Goal: Task Accomplishment & Management: Manage account settings

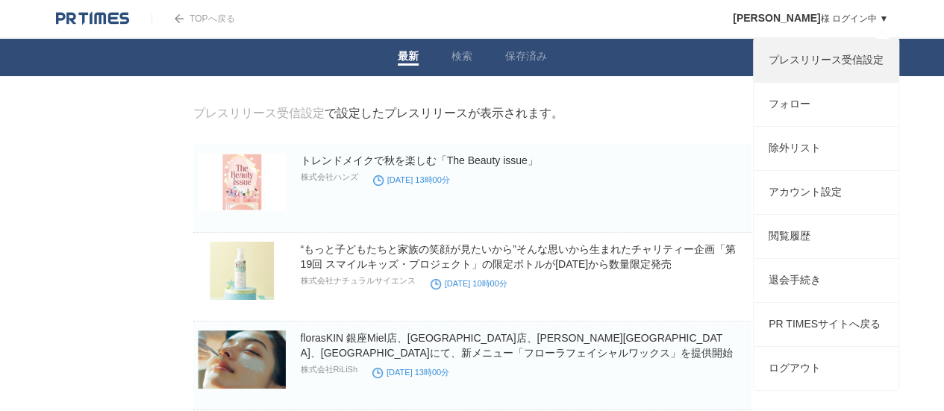
click at [837, 53] on link "プレスリリース受信設定" at bounding box center [826, 60] width 145 height 43
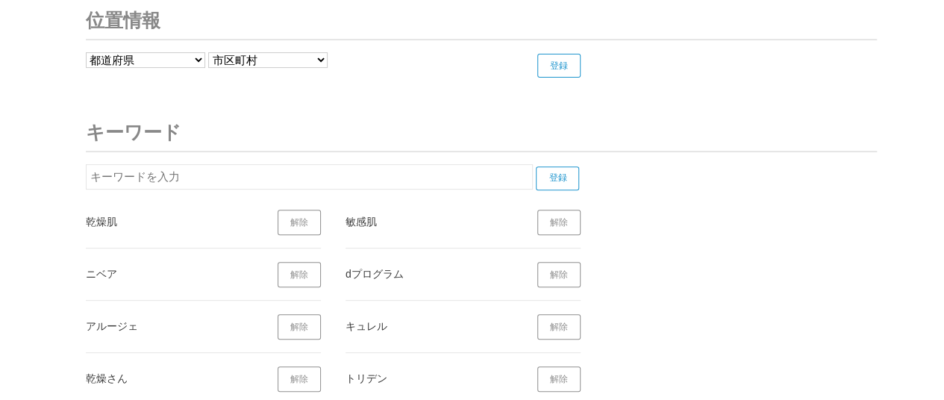
scroll to position [5904, 0]
click at [302, 210] on link "解除" at bounding box center [299, 222] width 43 height 25
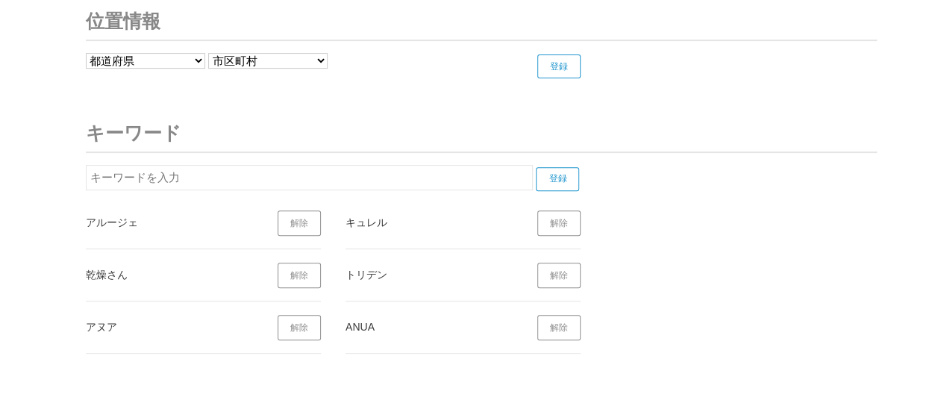
click at [302, 210] on link "解除" at bounding box center [299, 222] width 43 height 25
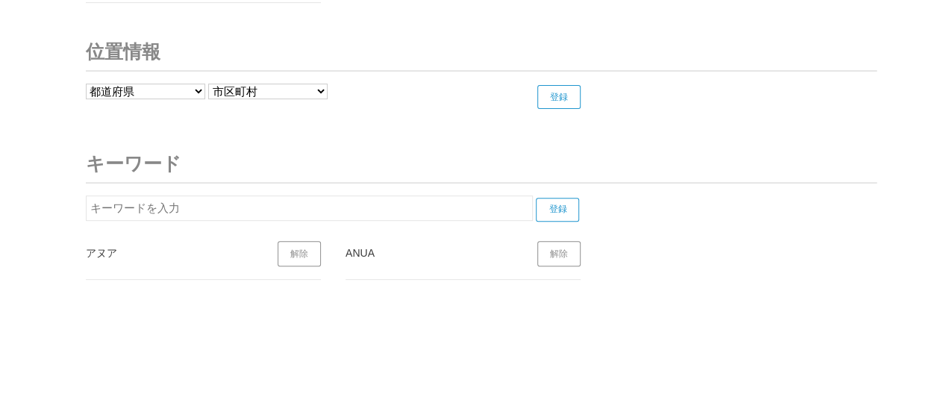
click at [304, 243] on link "解除" at bounding box center [299, 253] width 43 height 25
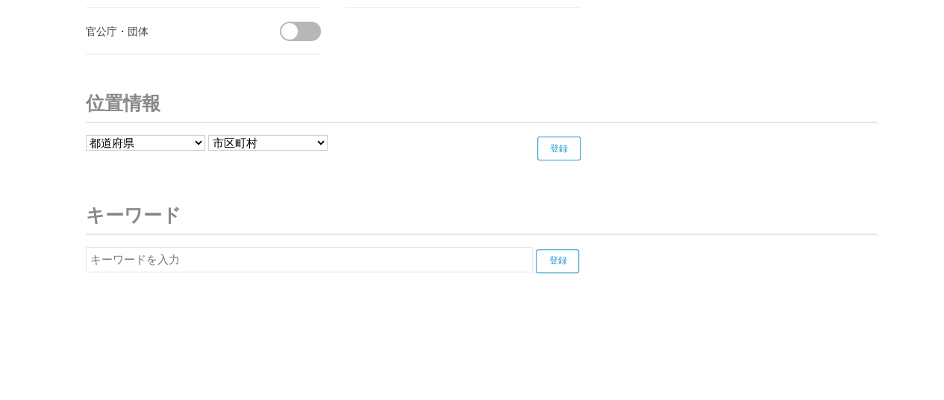
click at [229, 247] on input "text" at bounding box center [309, 259] width 447 height 25
click at [552, 256] on input "登録" at bounding box center [557, 261] width 43 height 24
click at [231, 247] on input "Curel" at bounding box center [309, 259] width 447 height 25
type input "C"
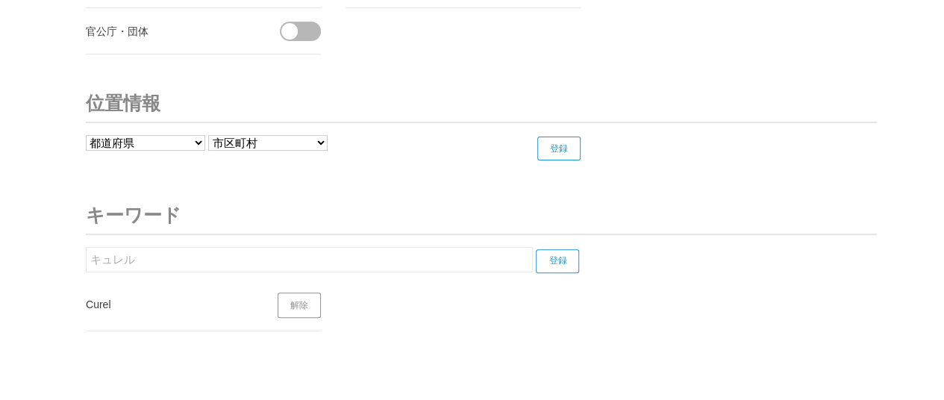
type input "キュレル"
click at [547, 249] on input "登録" at bounding box center [557, 261] width 43 height 24
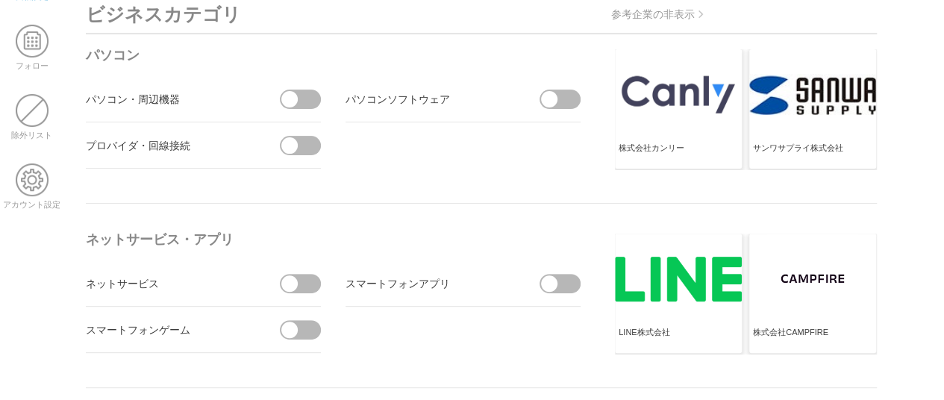
scroll to position [0, 0]
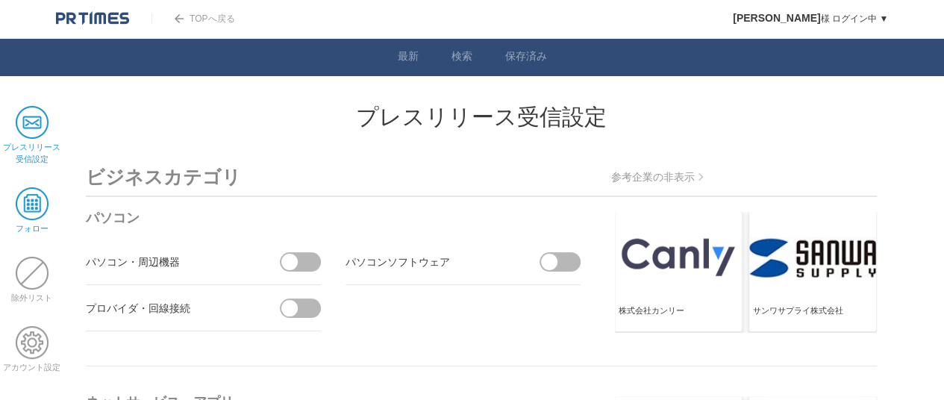
click at [20, 189] on span at bounding box center [32, 203] width 33 height 33
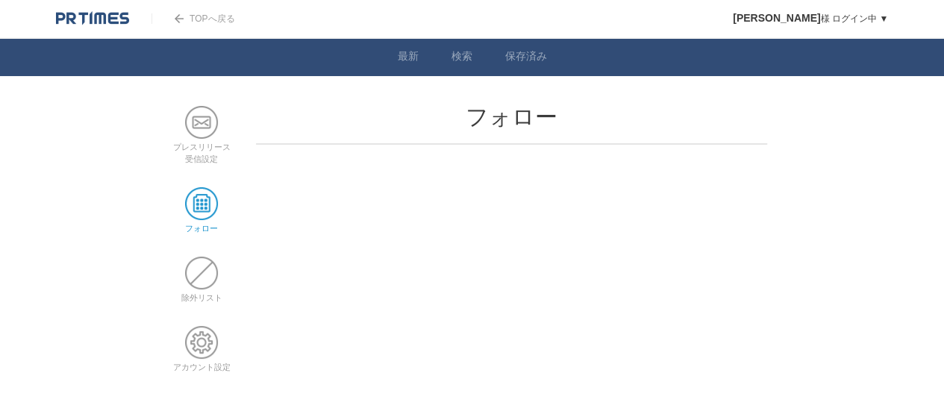
scroll to position [93, 0]
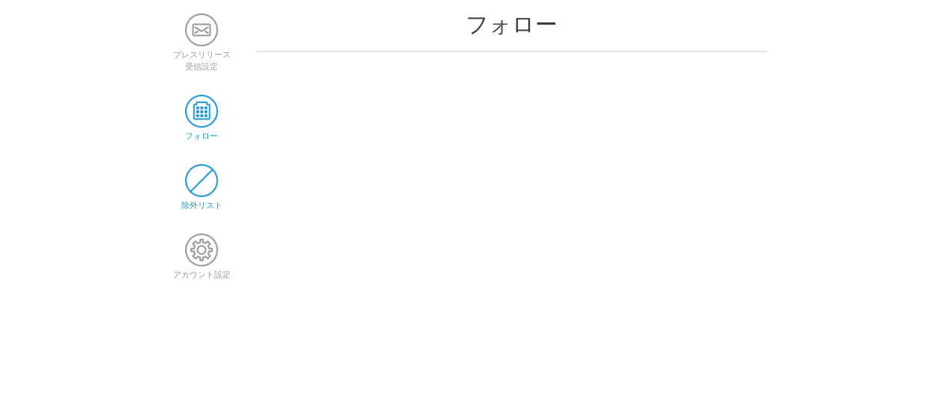
click at [207, 174] on span at bounding box center [201, 180] width 33 height 33
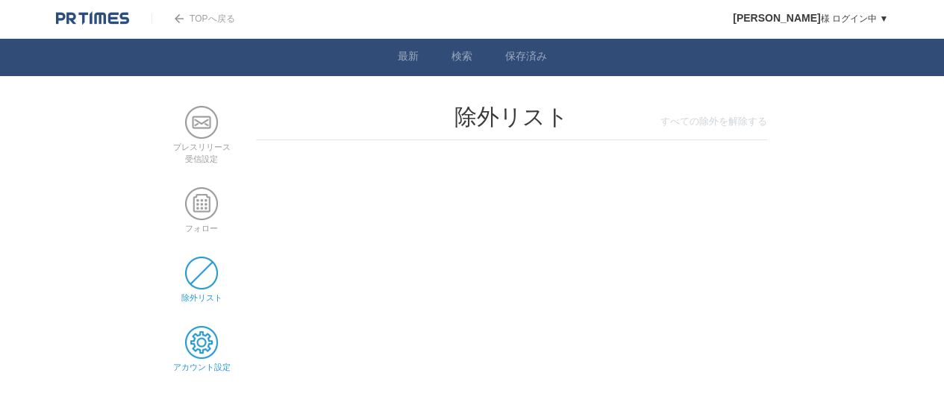
click at [207, 345] on span at bounding box center [201, 342] width 33 height 33
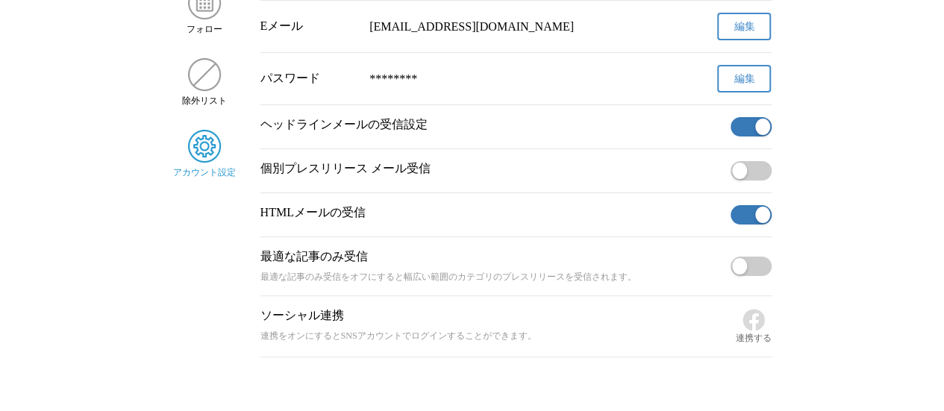
scroll to position [195, 0]
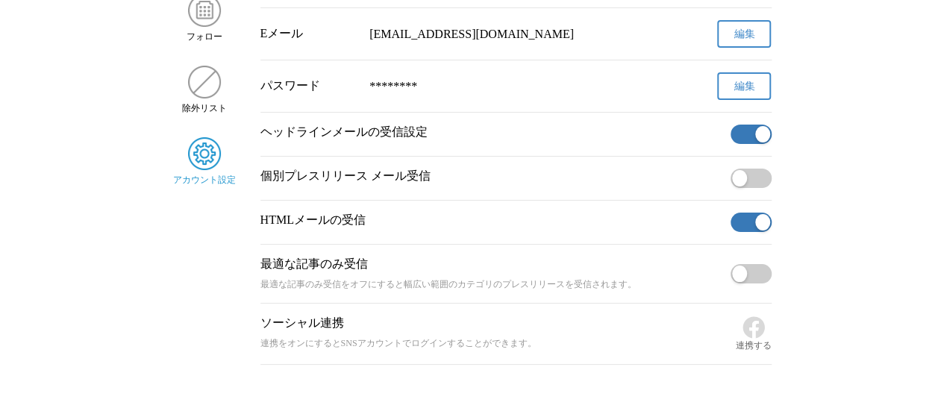
click at [747, 129] on button "button" at bounding box center [751, 134] width 41 height 19
click at [746, 220] on button "button" at bounding box center [751, 222] width 41 height 19
click at [752, 181] on button "button" at bounding box center [751, 178] width 41 height 19
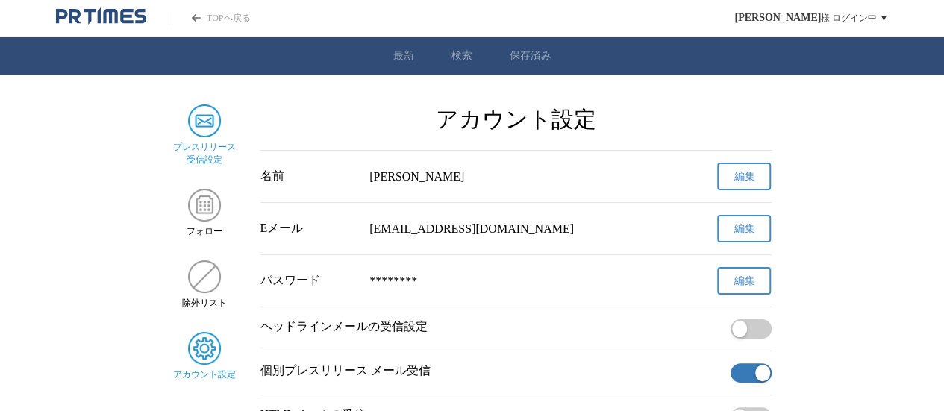
click at [207, 120] on img "サイドメニュー" at bounding box center [204, 120] width 33 height 33
